Goal: Task Accomplishment & Management: Complete application form

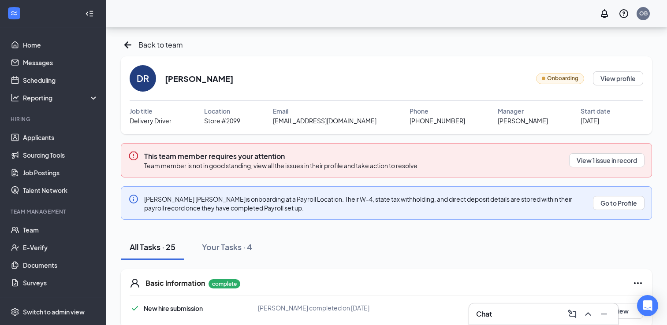
scroll to position [169, 0]
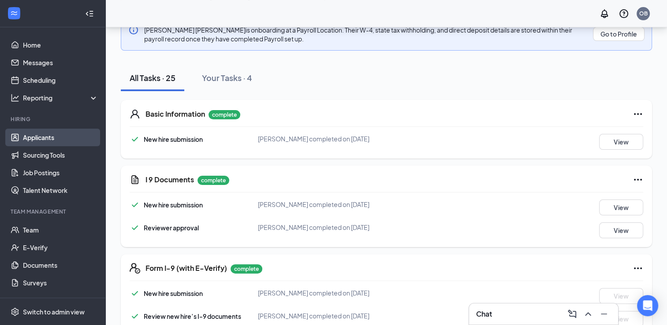
click at [40, 143] on link "Applicants" at bounding box center [60, 138] width 75 height 18
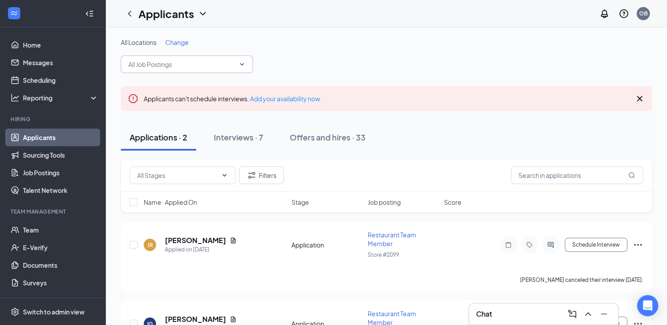
click at [217, 57] on span at bounding box center [187, 65] width 132 height 18
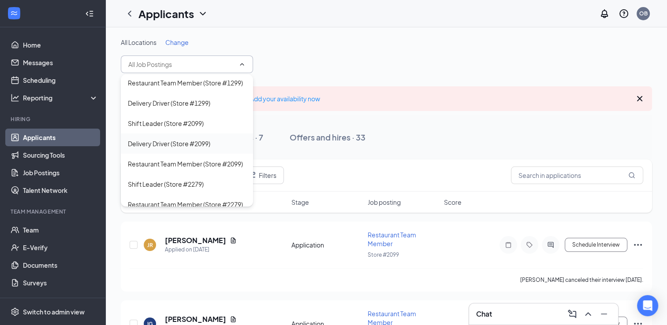
scroll to position [25, 0]
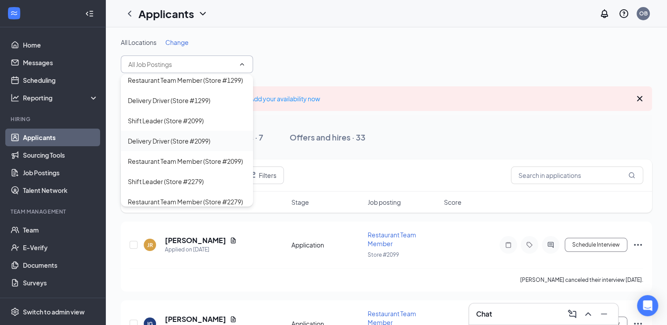
click at [209, 166] on div "Restaurant Team Member (Store #2099)" at bounding box center [185, 161] width 115 height 10
type input "Restaurant Team Member (Store #2099)"
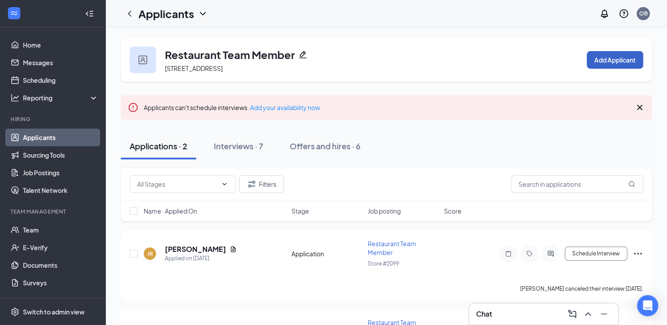
click at [620, 63] on button "Add Applicant" at bounding box center [615, 60] width 56 height 18
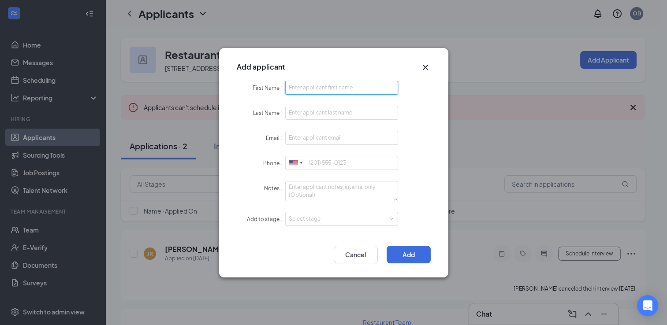
click at [330, 90] on input "First Name" at bounding box center [341, 88] width 113 height 14
type input "Kamila"
type input "[PERSON_NAME]"
type input "[EMAIL_ADDRESS][DOMAIN_NAME]"
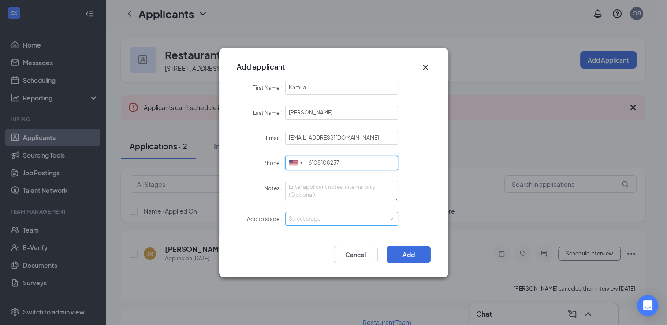
type input "6108108237"
click at [342, 212] on div "Select stage" at bounding box center [342, 218] width 106 height 13
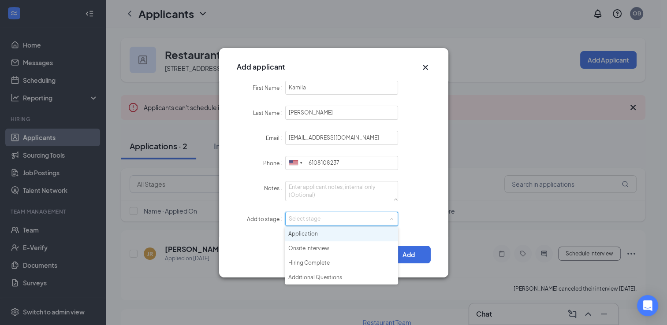
click at [332, 233] on li "Application" at bounding box center [341, 234] width 113 height 15
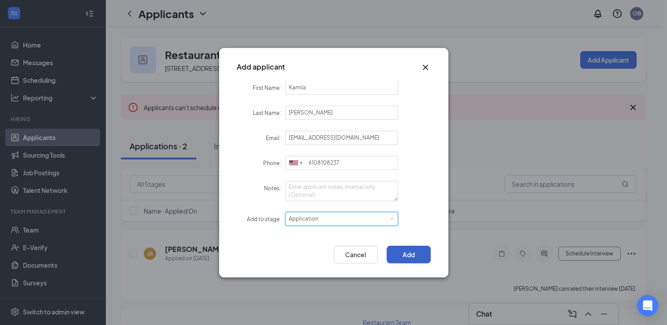
click at [414, 248] on button "Add" at bounding box center [408, 255] width 44 height 18
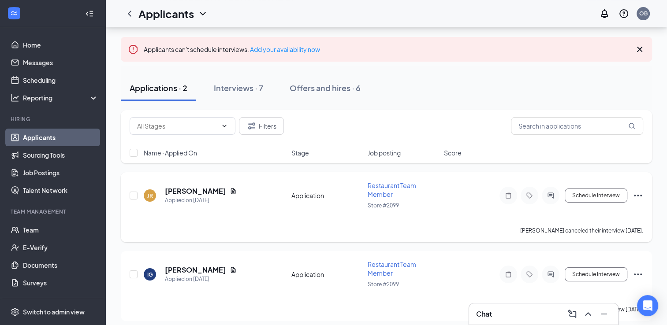
scroll to position [63, 0]
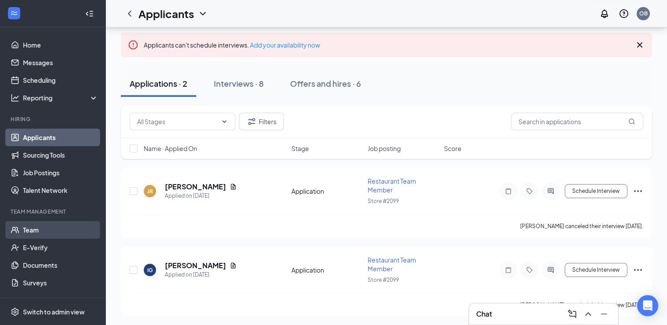
click at [53, 233] on link "Team" at bounding box center [60, 230] width 75 height 18
